Goal: Task Accomplishment & Management: Complete application form

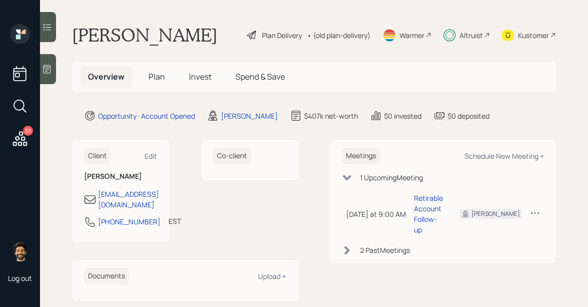
click at [207, 74] on span "Invest" at bounding box center [200, 76] width 23 height 11
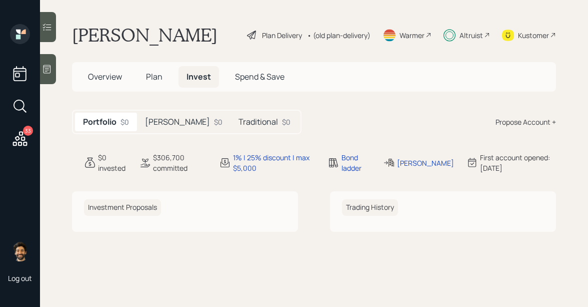
click at [165, 123] on div "Roth $0" at bounding box center [184, 122] width 94 height 19
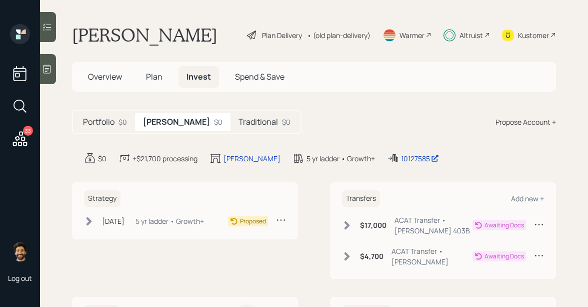
click at [239, 123] on h5 "Traditional" at bounding box center [259, 122] width 40 height 10
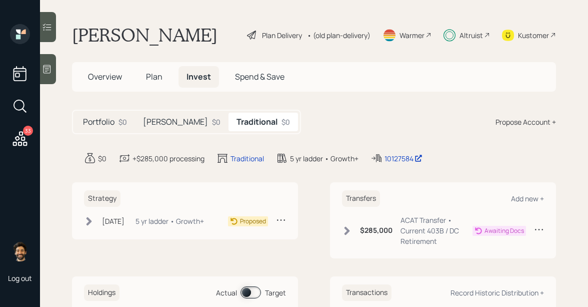
click at [147, 127] on h5 "Roth" at bounding box center [175, 122] width 65 height 10
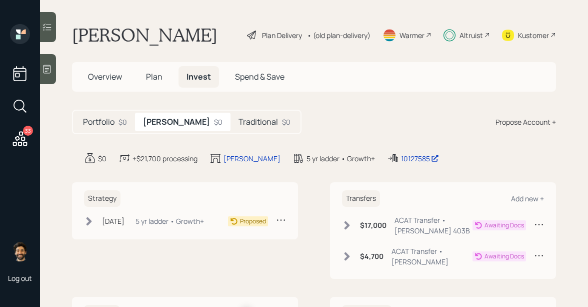
click at [121, 128] on div "Portfolio $0" at bounding box center [105, 122] width 60 height 19
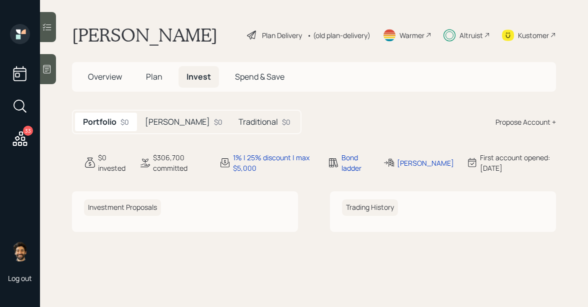
click at [155, 120] on h5 "Roth" at bounding box center [177, 122] width 65 height 10
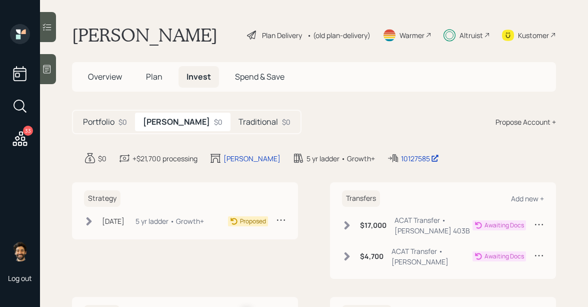
click at [137, 223] on div "Jul 7, 2025 Monday, July 7, 2025 9:07 AM EDT 5 yr ladder • Growth+" at bounding box center [144, 221] width 120 height 13
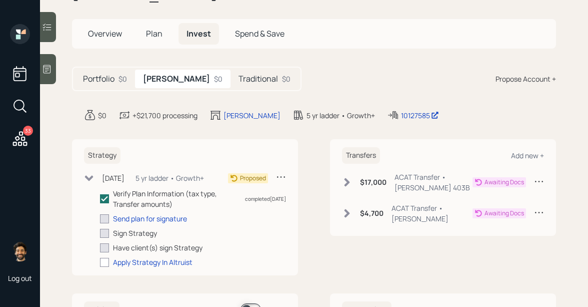
scroll to position [54, 0]
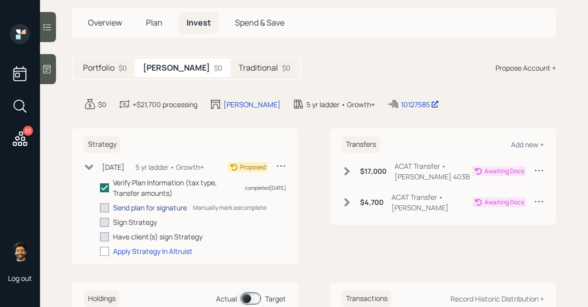
click at [131, 204] on div "Send plan for signature" at bounding box center [150, 207] width 74 height 11
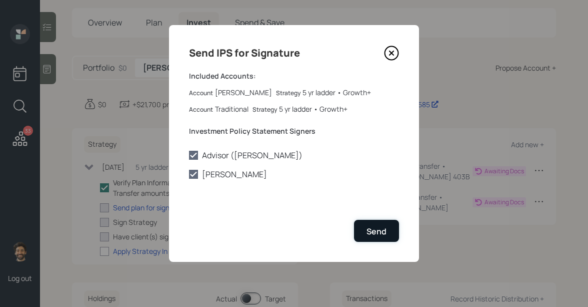
click at [369, 226] on div "Send" at bounding box center [377, 231] width 20 height 11
checkbox input "true"
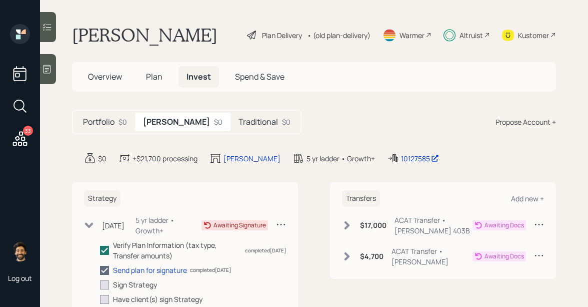
click at [349, 32] on div "• (old plan-delivery)" at bounding box center [339, 35] width 64 height 11
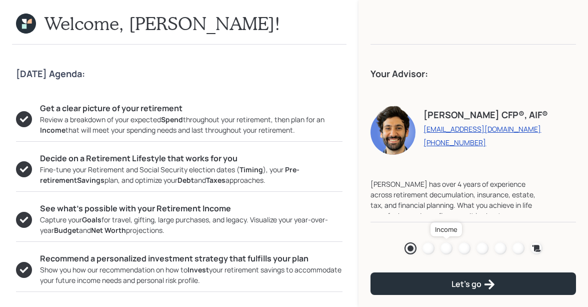
click at [449, 250] on div at bounding box center [447, 248] width 12 height 12
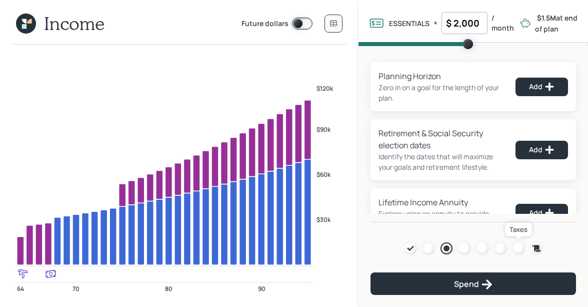
click at [520, 249] on div at bounding box center [519, 248] width 12 height 12
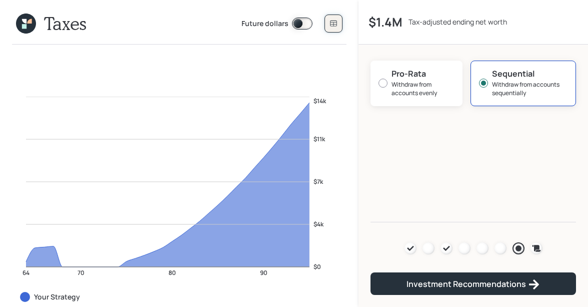
click at [335, 24] on icon at bounding box center [334, 24] width 8 height 8
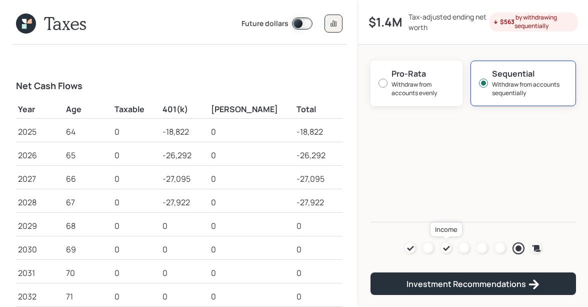
click at [444, 249] on icon at bounding box center [446, 248] width 7 height 5
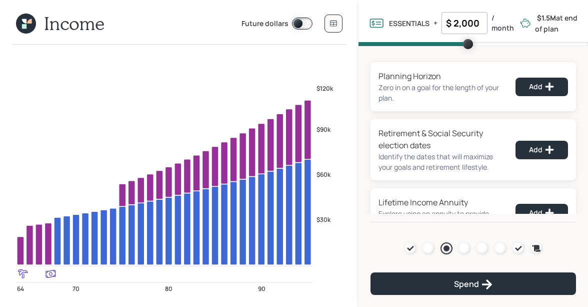
click at [29, 21] on icon at bounding box center [29, 21] width 5 height 5
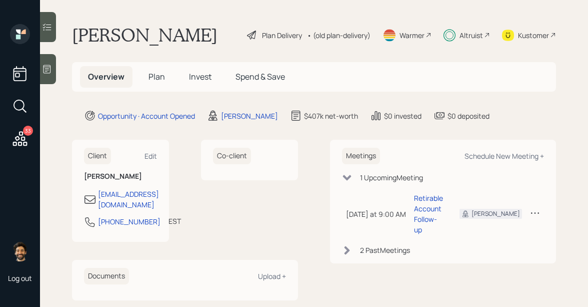
click at [158, 75] on span "Plan" at bounding box center [157, 76] width 17 height 11
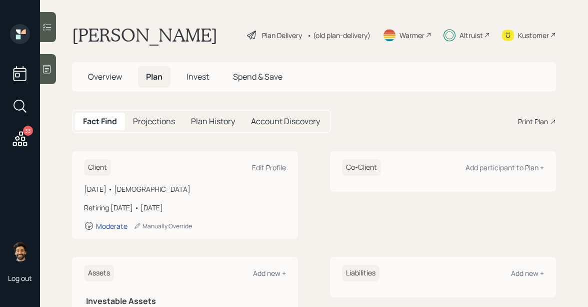
click at [196, 75] on span "Invest" at bounding box center [198, 76] width 23 height 11
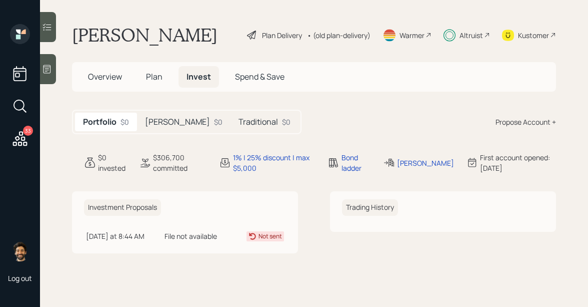
click at [239, 122] on h5 "Traditional" at bounding box center [259, 122] width 40 height 10
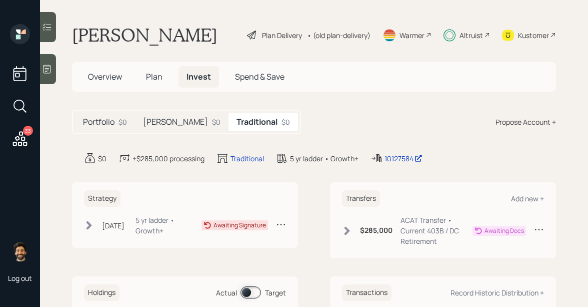
scroll to position [94, 0]
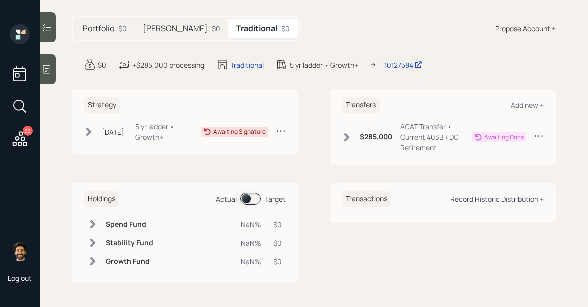
click at [509, 199] on div "Record Historic Distribution +" at bounding box center [498, 199] width 94 height 10
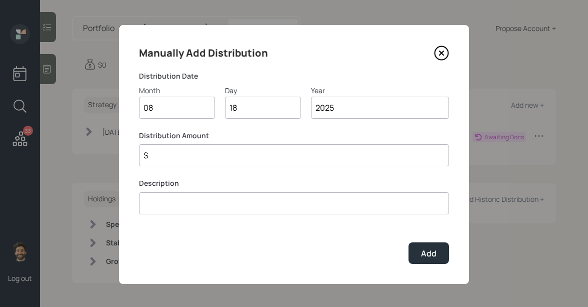
click at [194, 162] on input "$" at bounding box center [294, 155] width 310 height 22
type input "$ 20,000"
click at [422, 247] on button "Add" at bounding box center [429, 253] width 41 height 22
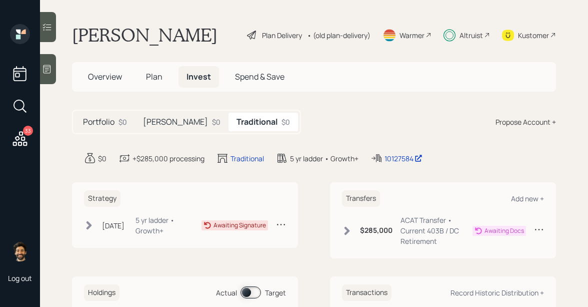
click at [349, 35] on div "• (old plan-delivery)" at bounding box center [339, 35] width 64 height 11
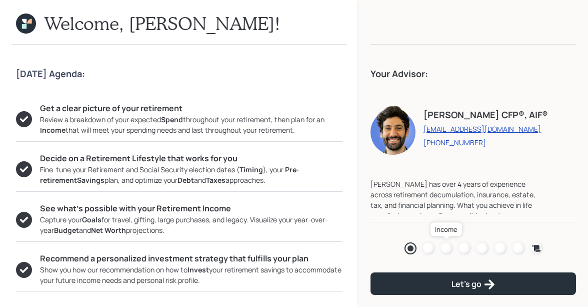
click at [446, 246] on div at bounding box center [447, 248] width 12 height 12
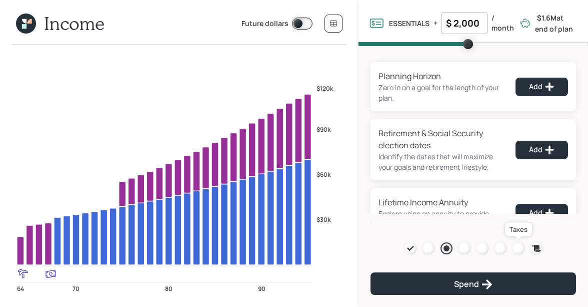
click at [521, 246] on div at bounding box center [519, 248] width 12 height 12
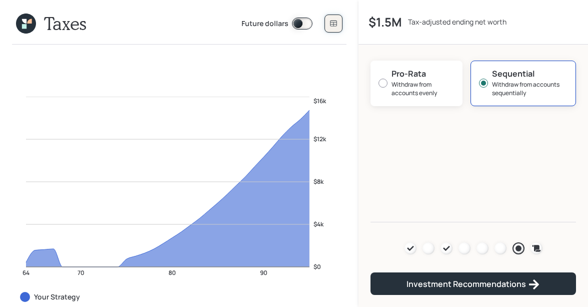
click at [329, 26] on button at bounding box center [334, 24] width 18 height 18
click at [446, 244] on div at bounding box center [447, 248] width 12 height 12
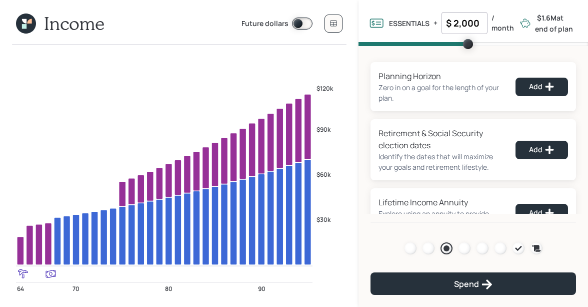
click at [457, 248] on div "Agenda Review Income Spend Net-worth Budget Taxes Invest" at bounding box center [474, 248] width 138 height 12
click at [26, 15] on icon at bounding box center [26, 24] width 20 height 20
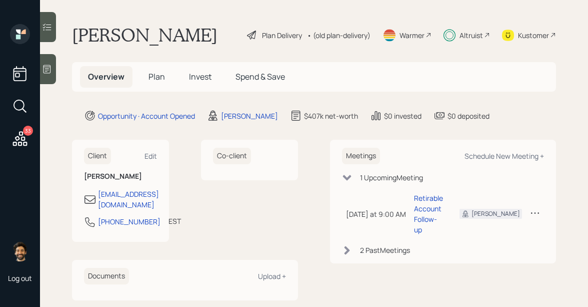
click at [199, 69] on h5 "Invest" at bounding box center [200, 77] width 39 height 22
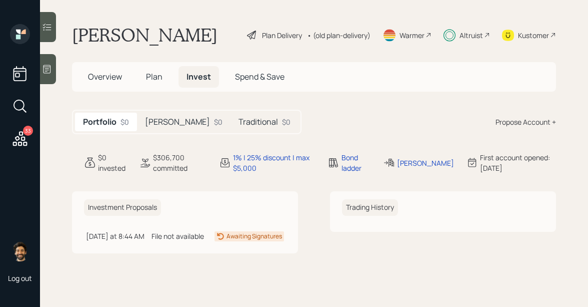
click at [239, 126] on h5 "Traditional" at bounding box center [259, 122] width 40 height 10
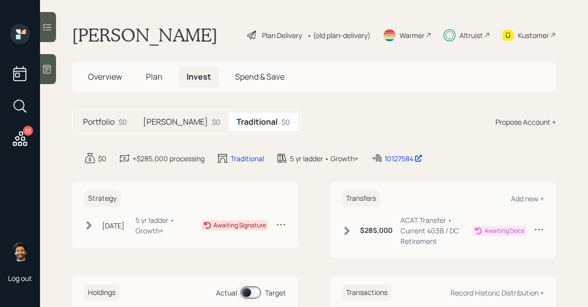
scroll to position [94, 0]
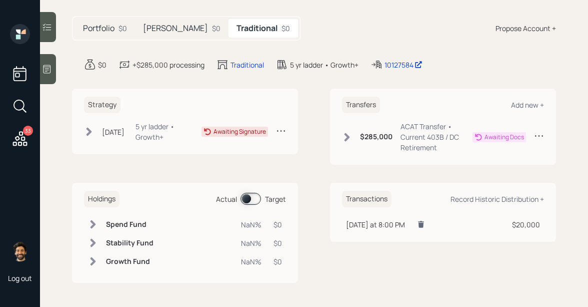
click at [424, 225] on icon at bounding box center [421, 224] width 6 height 7
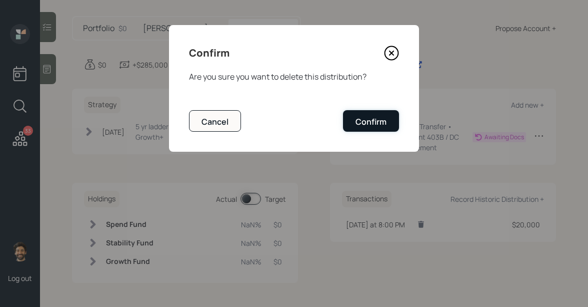
click at [358, 122] on div "Confirm" at bounding box center [371, 121] width 31 height 11
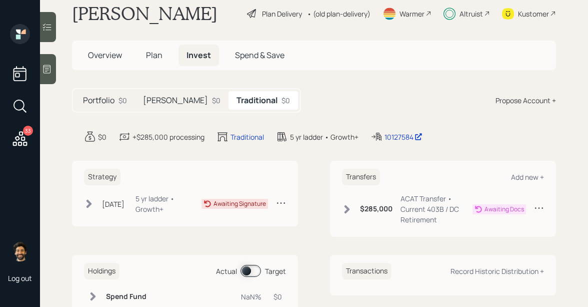
scroll to position [4, 0]
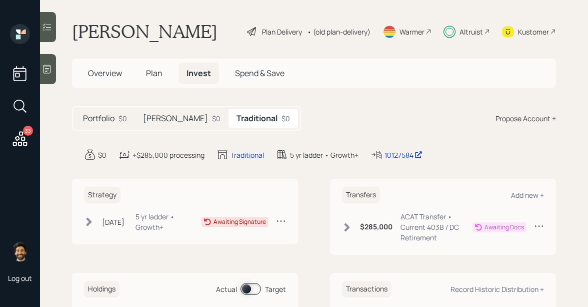
click at [117, 113] on div "Portfolio $0" at bounding box center [105, 118] width 60 height 19
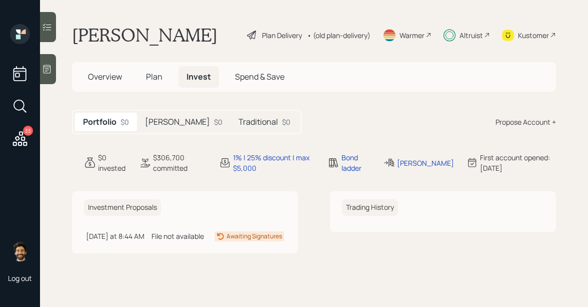
click at [146, 71] on span "Plan" at bounding box center [154, 76] width 17 height 11
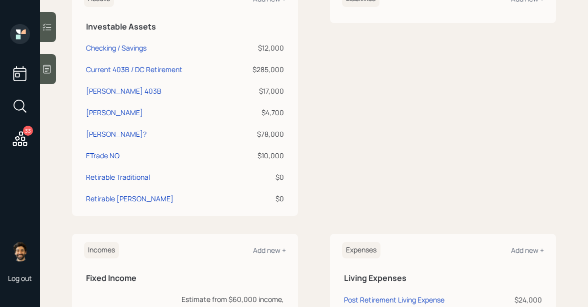
scroll to position [380, 0]
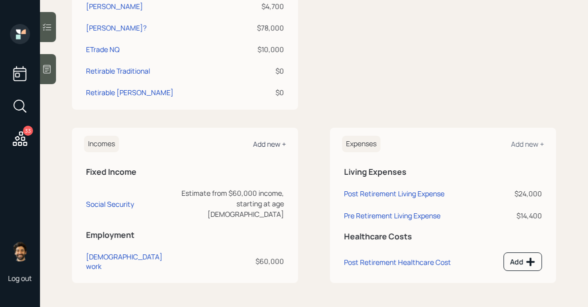
click at [271, 146] on div "Add new +" at bounding box center [269, 144] width 33 height 10
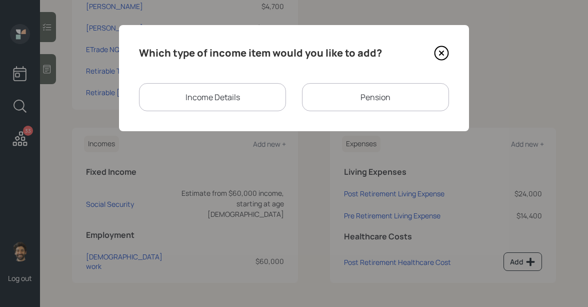
click at [247, 93] on div "Income Details" at bounding box center [212, 97] width 147 height 28
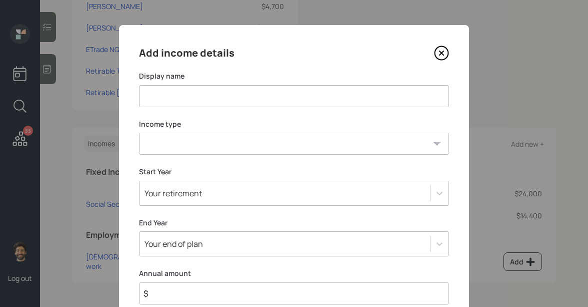
click at [179, 94] on input at bounding box center [294, 96] width 310 height 22
type input "Income Block"
click at [182, 140] on select "Full-time work Part-time work Self employment Other" at bounding box center [294, 144] width 310 height 22
select select "other"
click at [139, 133] on select "Full-time work Part-time work Self employment Other" at bounding box center [294, 144] width 310 height 22
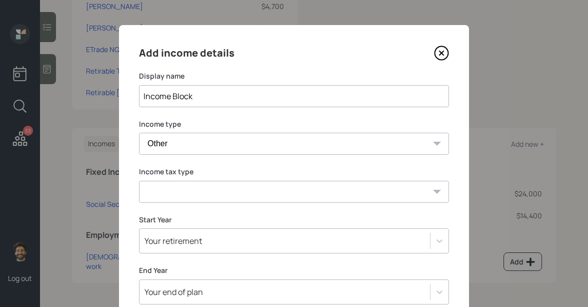
click at [169, 195] on select "Tax-free Earned Self Employment Alimony Royalties Pension / Annuity Interest Di…" at bounding box center [294, 192] width 310 height 22
select select "tax_free"
click at [139, 181] on select "Tax-free Earned Self Employment Alimony Royalties Pension / Annuity Interest Di…" at bounding box center [294, 192] width 310 height 22
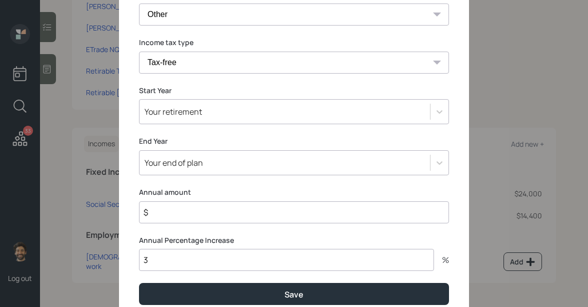
scroll to position [143, 0]
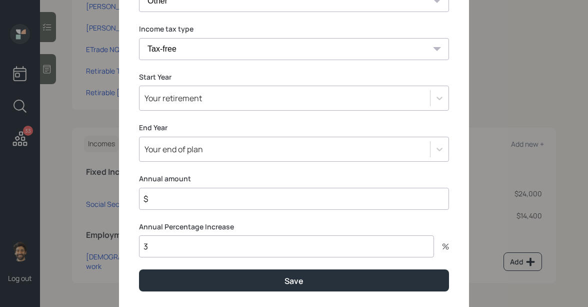
click at [157, 204] on input "$" at bounding box center [294, 199] width 310 height 22
type input "$ 20,000"
click at [164, 97] on div "Your retirement" at bounding box center [174, 98] width 58 height 11
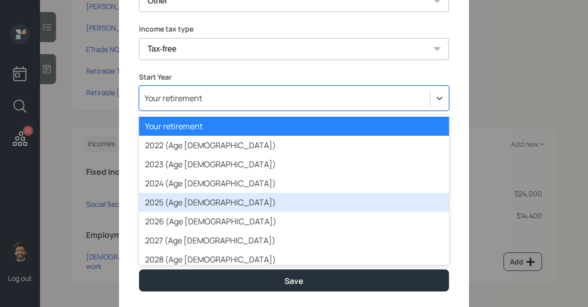
click at [159, 194] on div "2025 (Age 64)" at bounding box center [294, 202] width 310 height 19
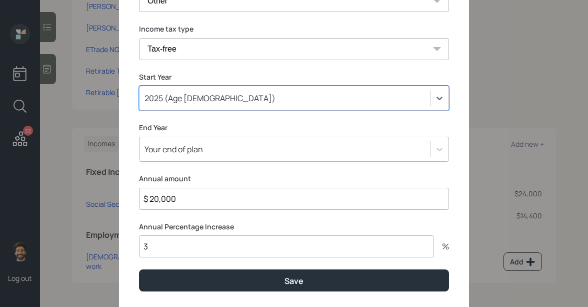
click at [161, 243] on input "3" at bounding box center [286, 246] width 295 height 22
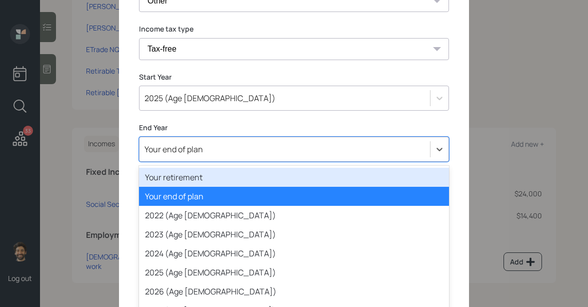
click at [171, 157] on div "option Your retirement focused, 1 of 80. 80 results available. Use Up and Down …" at bounding box center [294, 149] width 310 height 25
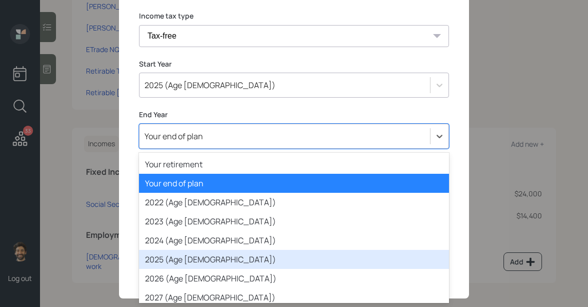
click at [181, 258] on div "2025 (Age 64)" at bounding box center [294, 259] width 310 height 19
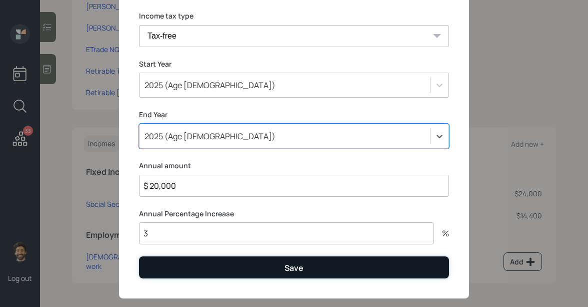
click at [178, 271] on button "Save" at bounding box center [294, 267] width 310 height 22
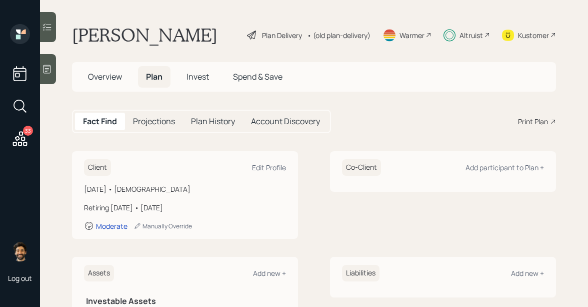
click at [357, 37] on div "• (old plan-delivery)" at bounding box center [339, 35] width 64 height 11
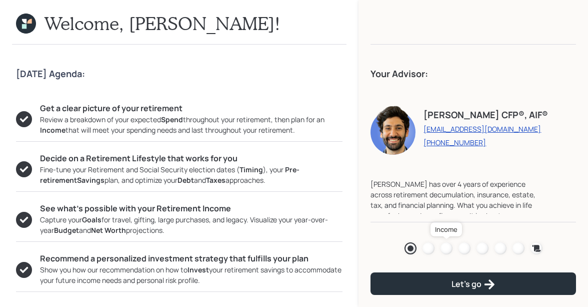
click at [448, 248] on div at bounding box center [447, 248] width 12 height 12
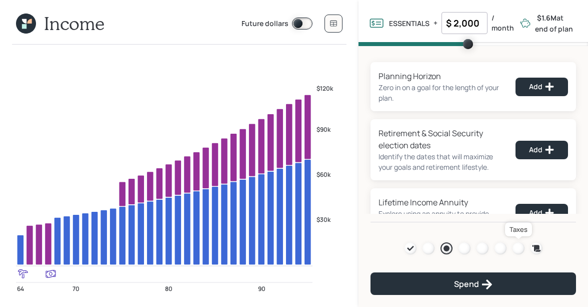
click at [518, 244] on div at bounding box center [519, 248] width 12 height 12
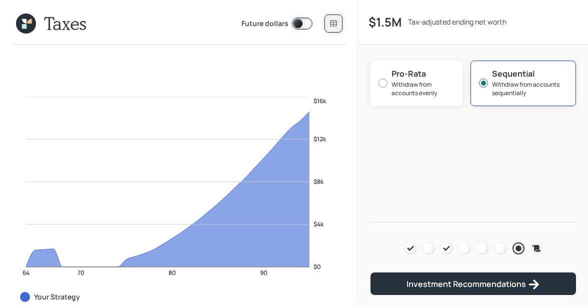
click at [333, 25] on icon at bounding box center [334, 24] width 8 height 8
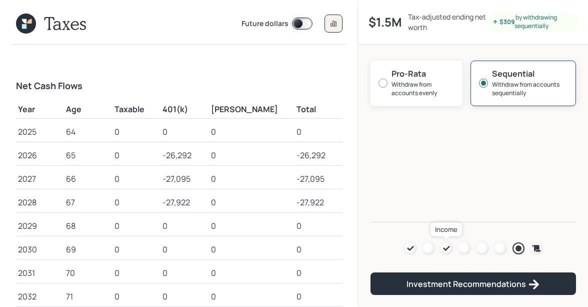
click at [445, 246] on icon at bounding box center [447, 248] width 8 height 8
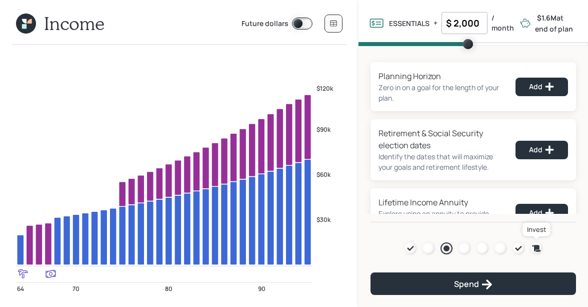
click at [536, 249] on icon at bounding box center [537, 248] width 10 height 10
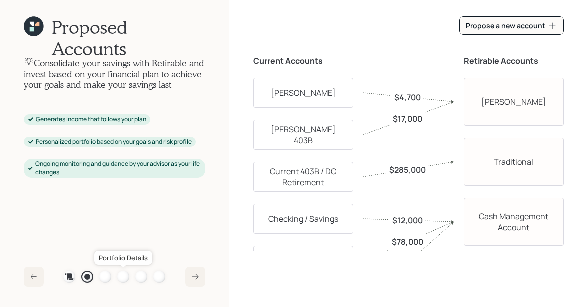
click at [122, 275] on div at bounding box center [124, 277] width 12 height 12
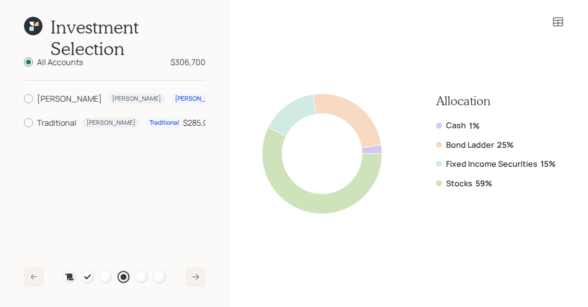
click at [34, 27] on icon at bounding box center [33, 26] width 19 height 19
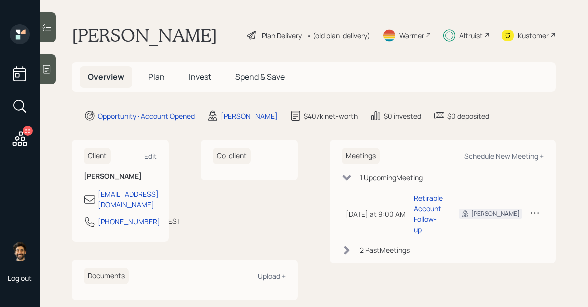
click at [158, 71] on span "Plan" at bounding box center [157, 76] width 17 height 11
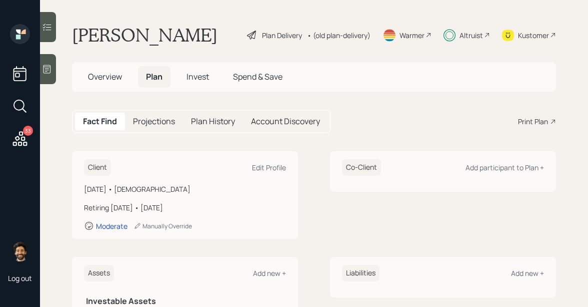
click at [194, 82] on h5 "Invest" at bounding box center [198, 77] width 39 height 22
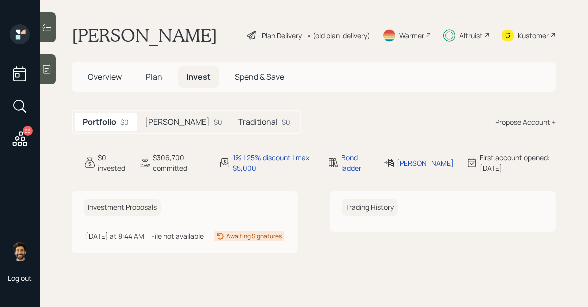
click at [161, 126] on h5 "Roth" at bounding box center [177, 122] width 65 height 10
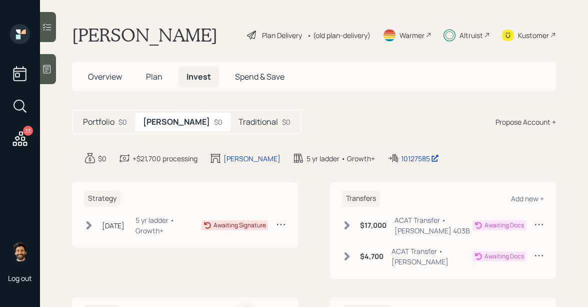
click at [239, 126] on h5 "Traditional" at bounding box center [259, 122] width 40 height 10
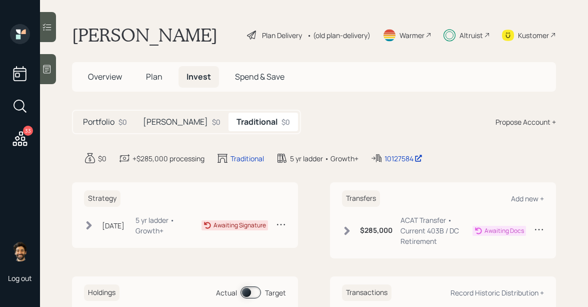
click at [156, 229] on div "5 yr ladder • Growth+" at bounding box center [169, 225] width 66 height 21
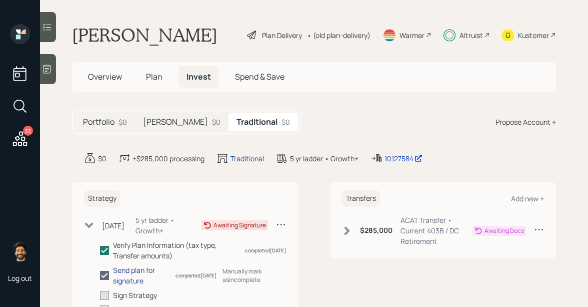
click at [151, 271] on div "Send plan for signature" at bounding box center [143, 275] width 60 height 21
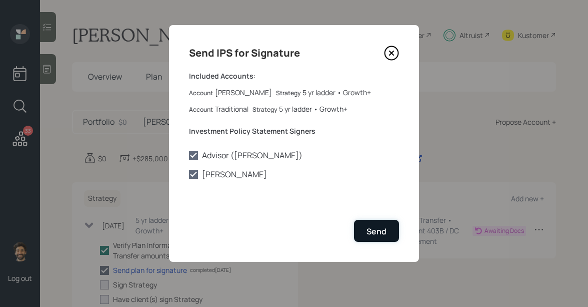
click at [386, 233] on button "Send" at bounding box center [376, 231] width 45 height 22
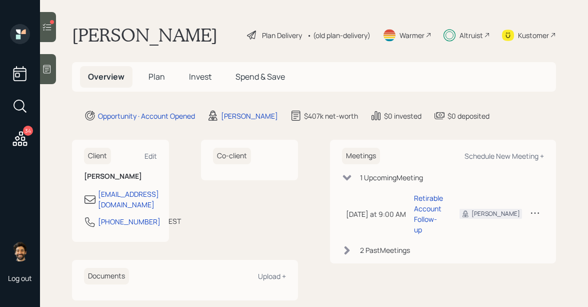
click at [212, 81] on h5 "Invest" at bounding box center [200, 77] width 39 height 22
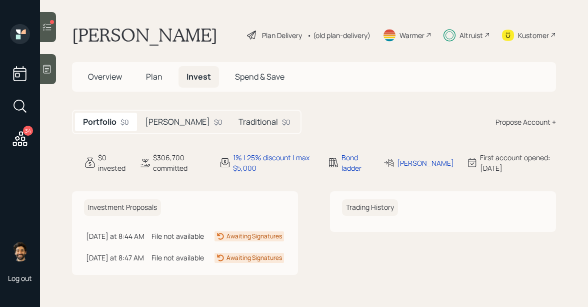
click at [214, 121] on div "$0" at bounding box center [218, 122] width 9 height 11
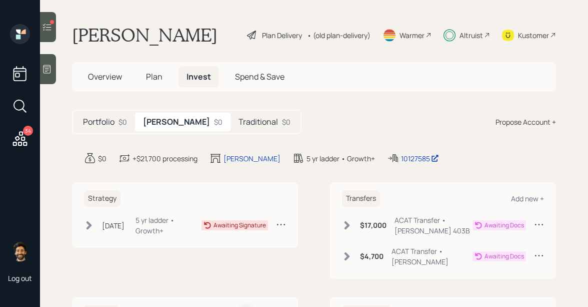
click at [239, 118] on h5 "Traditional" at bounding box center [259, 122] width 40 height 10
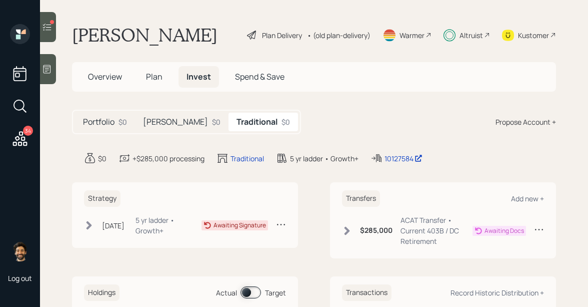
click at [159, 117] on h5 "[PERSON_NAME]" at bounding box center [175, 122] width 65 height 10
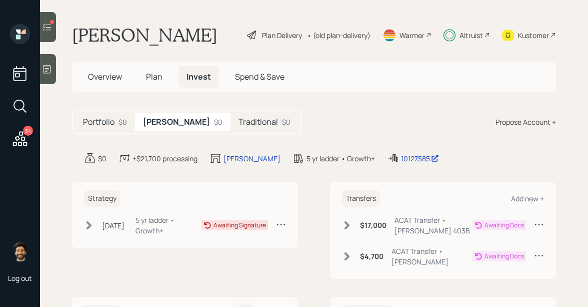
click at [231, 113] on div "Traditional $0" at bounding box center [265, 122] width 68 height 19
